Goal: Navigation & Orientation: Find specific page/section

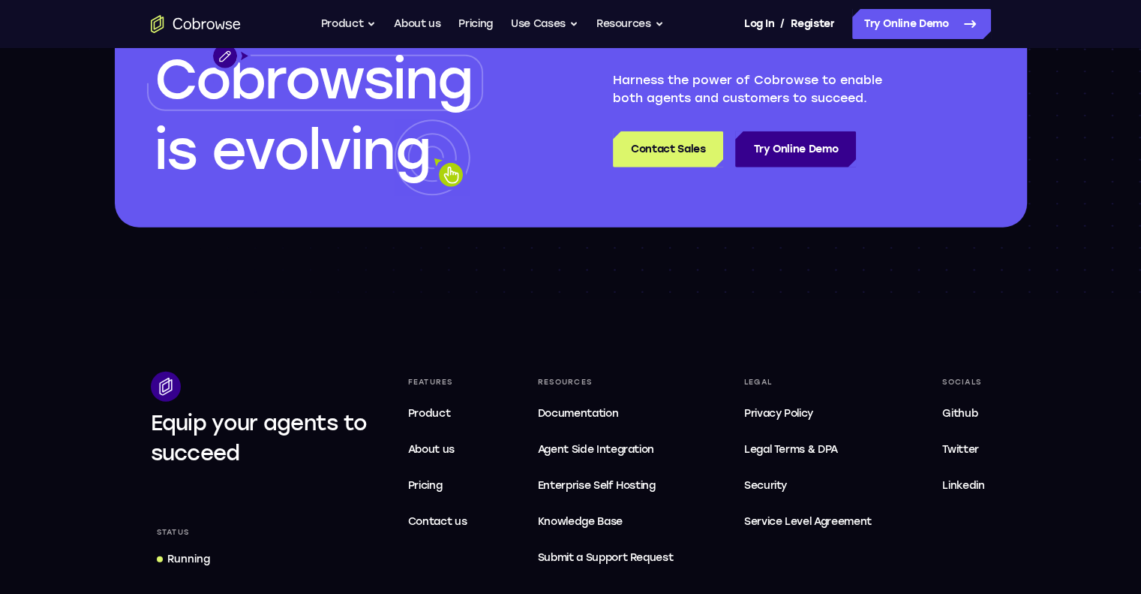
scroll to position [4352, 0]
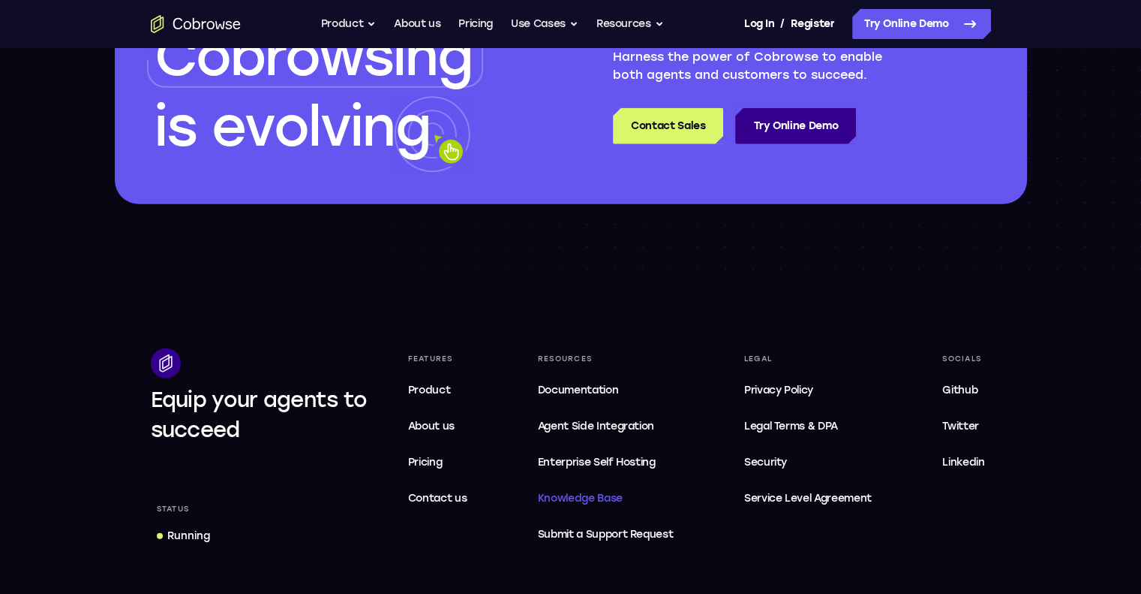
click at [603, 500] on span "Knowledge Base" at bounding box center [580, 498] width 85 height 13
click at [190, 22] on icon "Go to the home page" at bounding box center [196, 24] width 90 height 18
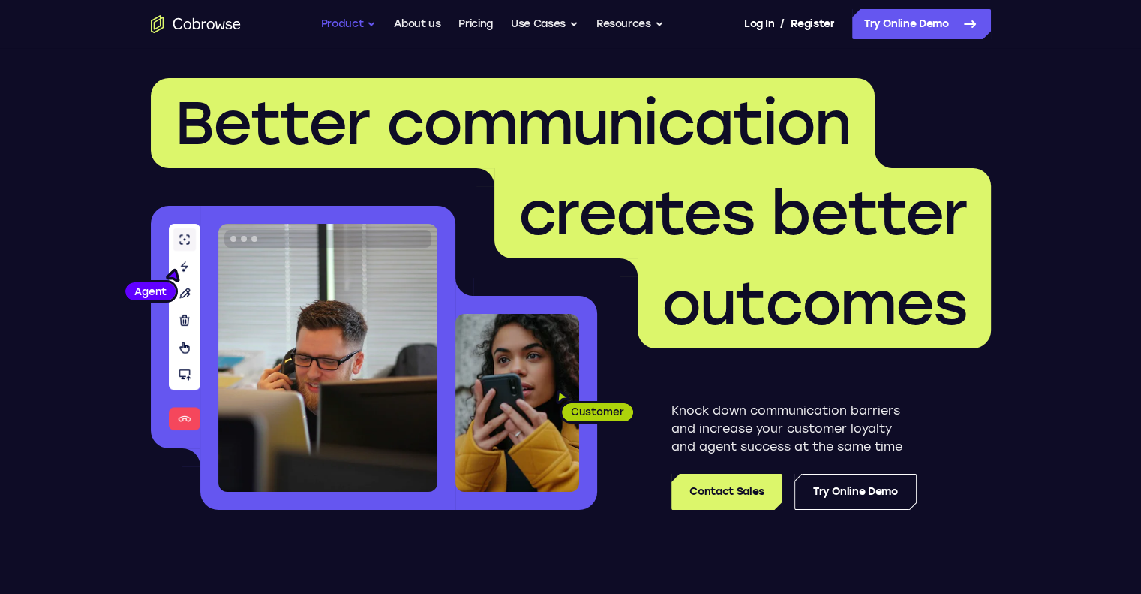
click at [368, 19] on button "Product" at bounding box center [349, 24] width 56 height 30
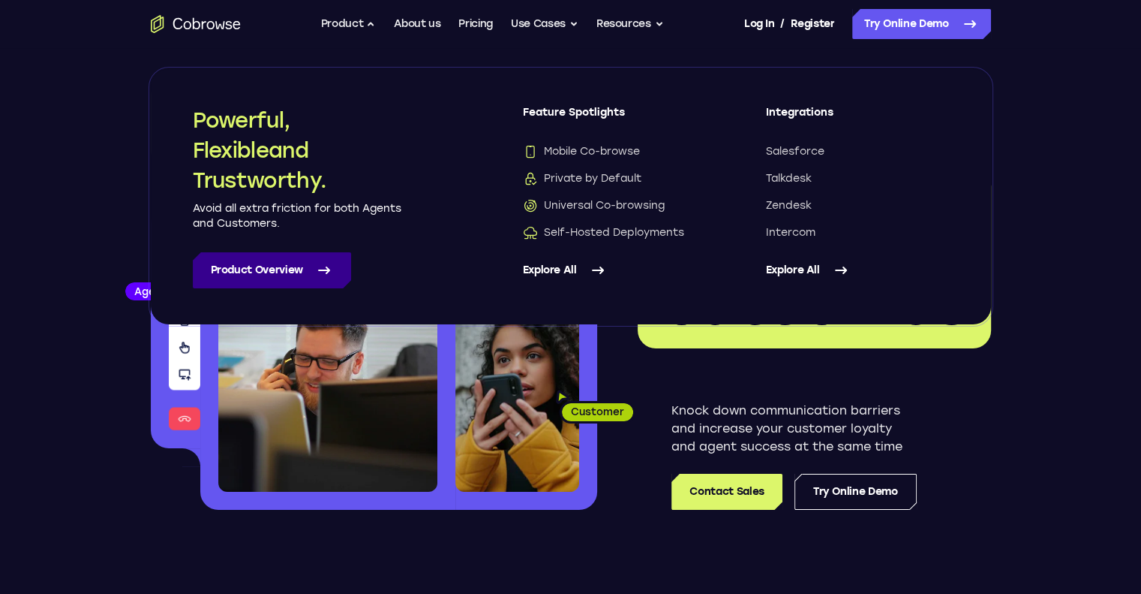
click at [326, 273] on icon at bounding box center [324, 270] width 11 height 6
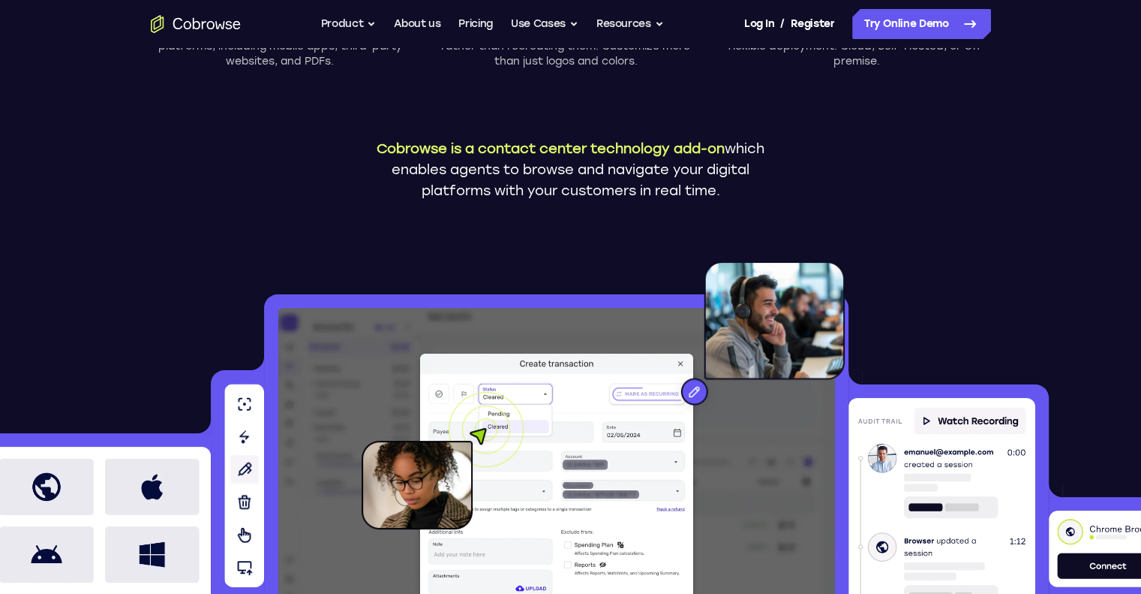
scroll to position [300, 0]
